Goal: Find specific page/section

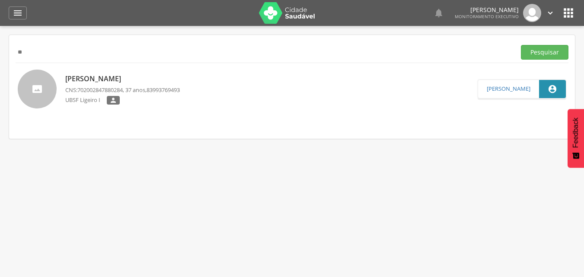
type input "*"
click at [521, 45] on button "Pesquisar" at bounding box center [545, 52] width 48 height 15
type input "*"
type input "**********"
click at [521, 45] on button "Pesquisar" at bounding box center [545, 52] width 48 height 15
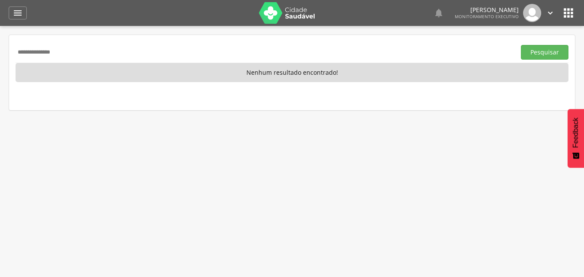
drag, startPoint x: 79, startPoint y: 49, endPoint x: 0, endPoint y: 38, distance: 79.5
click at [0, 38] on div " Supervisão  Distritos  Ubs Coordenador: - Queimadas / PB Intervalo de Tempo…" at bounding box center [292, 164] width 584 height 277
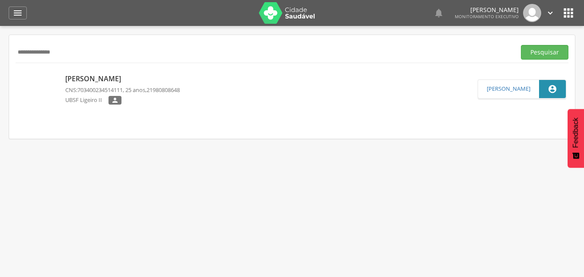
click at [521, 45] on button "Pesquisar" at bounding box center [545, 52] width 48 height 15
type input "*"
click at [521, 45] on button "Pesquisar" at bounding box center [545, 52] width 48 height 15
type input "*"
type input "**********"
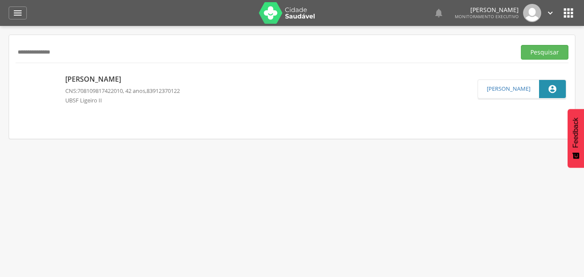
click at [521, 45] on button "Pesquisar" at bounding box center [545, 52] width 48 height 15
drag, startPoint x: 84, startPoint y: 48, endPoint x: 0, endPoint y: 34, distance: 85.4
click at [0, 34] on div " Supervisão  Distritos  Ubs Coordenador: - Queimadas / PB Intervalo de Tempo…" at bounding box center [292, 164] width 584 height 277
click at [521, 45] on button "Pesquisar" at bounding box center [545, 52] width 48 height 15
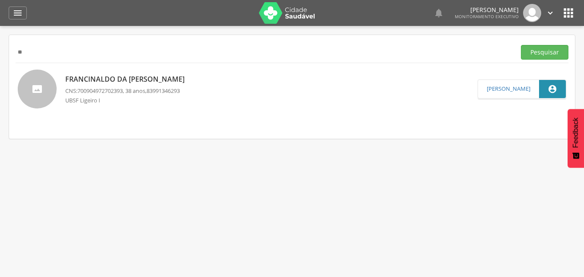
type input "*"
type input "**********"
click at [521, 45] on button "Pesquisar" at bounding box center [545, 52] width 48 height 15
drag, startPoint x: 92, startPoint y: 57, endPoint x: 0, endPoint y: 50, distance: 92.3
click at [0, 57] on div " Supervisão  Distritos  Ubs Coordenador: - Queimadas / PB Intervalo de Tempo…" at bounding box center [292, 164] width 584 height 277
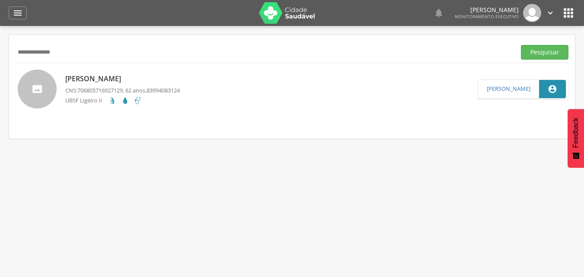
click at [521, 45] on button "Pesquisar" at bounding box center [545, 52] width 48 height 15
type input "**"
